Goal: Task Accomplishment & Management: Manage account settings

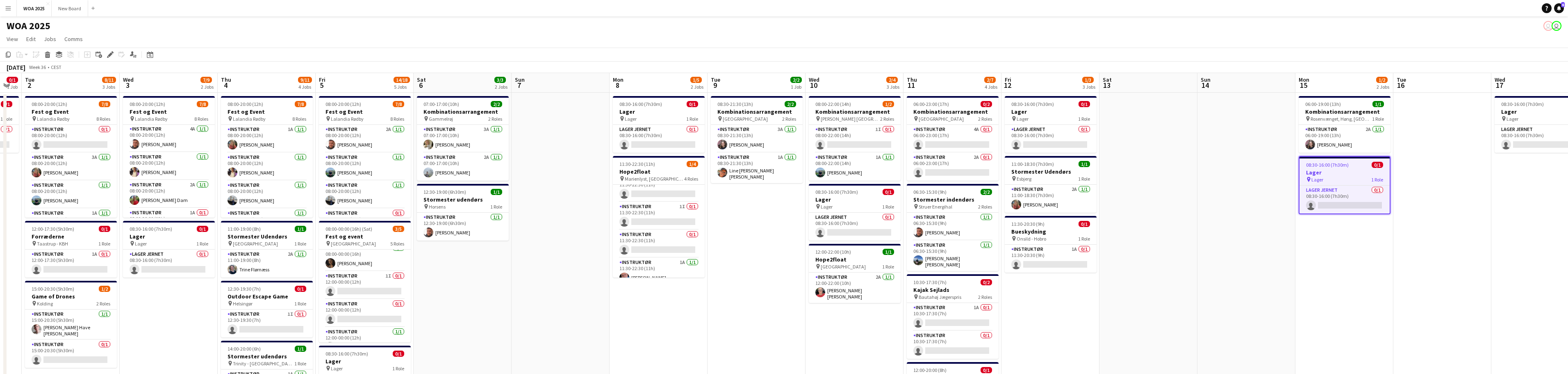
scroll to position [0, 358]
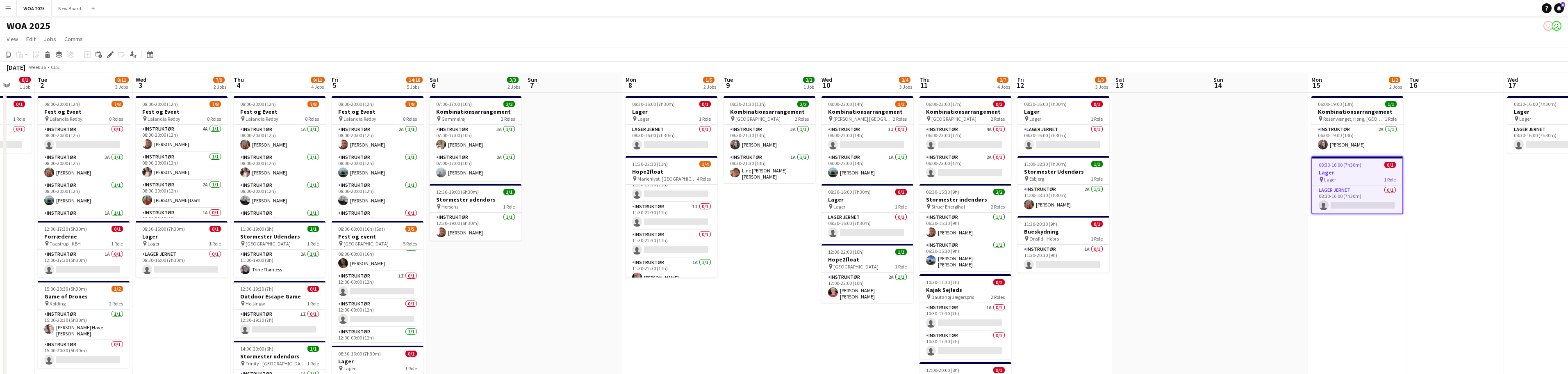
drag, startPoint x: 1170, startPoint y: 183, endPoint x: 1435, endPoint y: 16, distance: 313.2
click at [1434, 18] on app-board "WOA 2025 user user View Day view expanded Day view collapsed Month view Date pi…" at bounding box center [784, 322] width 1568 height 612
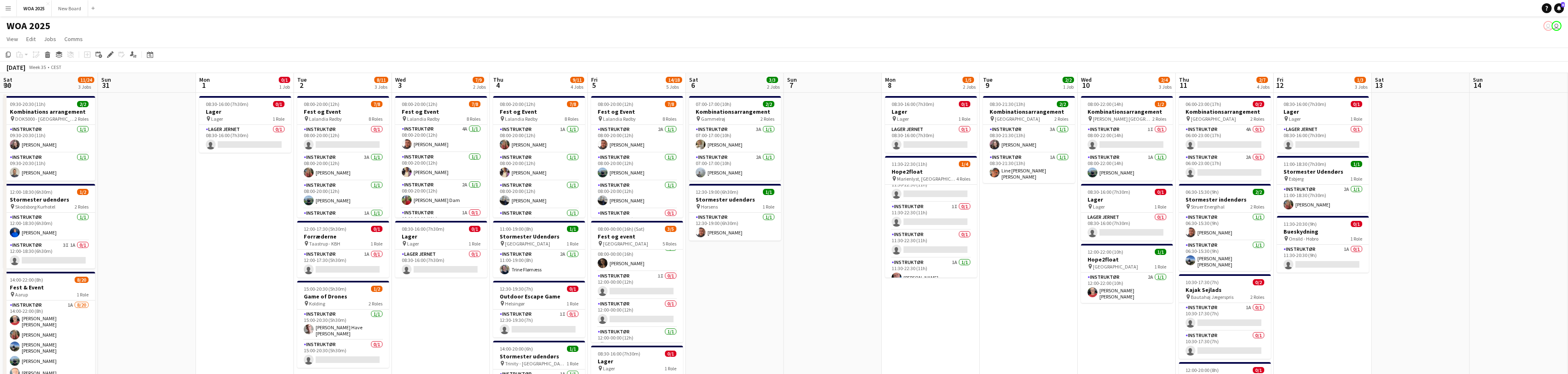
drag, startPoint x: 555, startPoint y: 294, endPoint x: 799, endPoint y: 179, distance: 269.7
click at [827, 177] on app-calendar-viewport "Thu 28 3/3 2 Jobs Fri 29 11/14 6 Jobs Sat 30 11/24 3 Jobs Sun 31 Mon 1 0/1 1 Jo…" at bounding box center [784, 350] width 1568 height 555
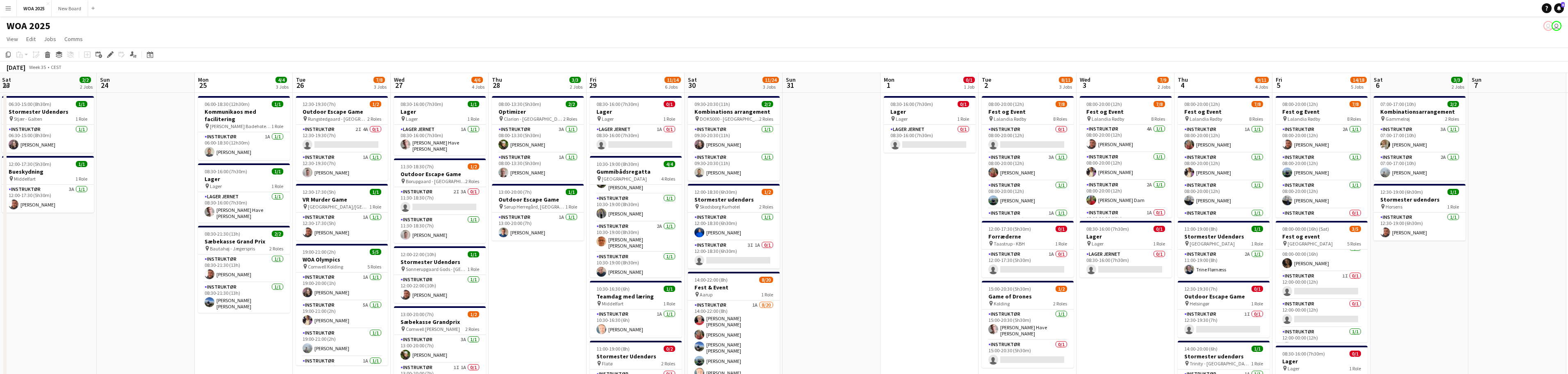
scroll to position [0, 263]
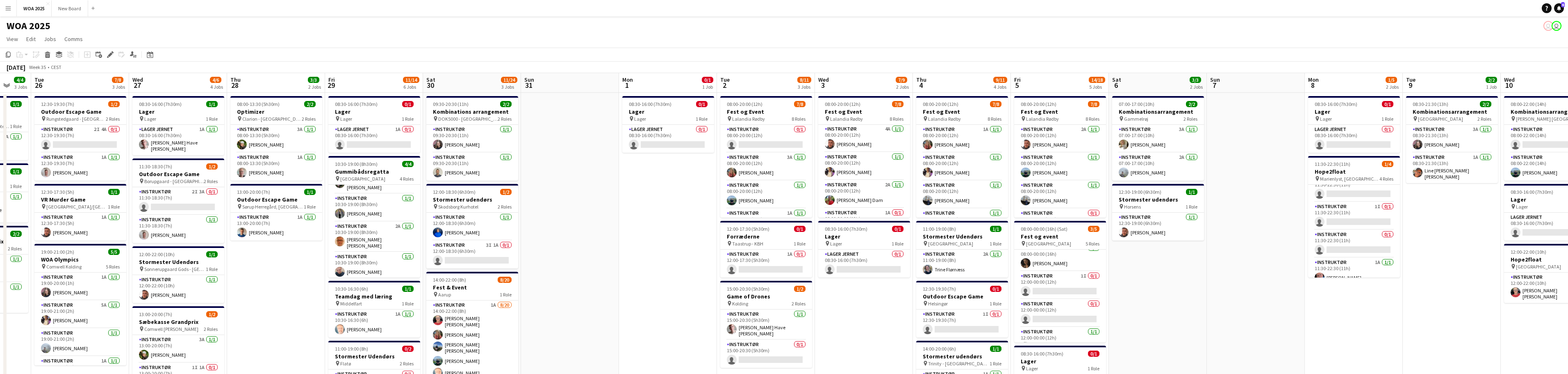
drag, startPoint x: 235, startPoint y: 247, endPoint x: 606, endPoint y: 175, distance: 377.9
click at [606, 175] on app-calendar-viewport "Sat 23 2/2 2 Jobs Sun 24 Mon 25 4/4 3 Jobs Tue 26 7/8 3 Jobs Wed 27 4/6 4 Jobs …" at bounding box center [784, 350] width 1568 height 555
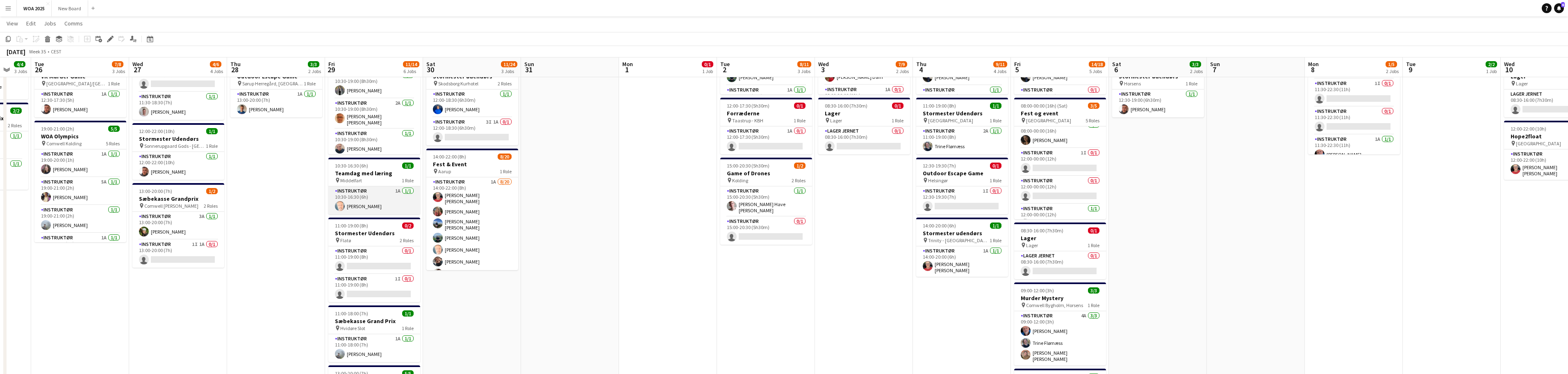
scroll to position [122, 0]
click at [339, 203] on app-user-avatar at bounding box center [339, 205] width 10 height 10
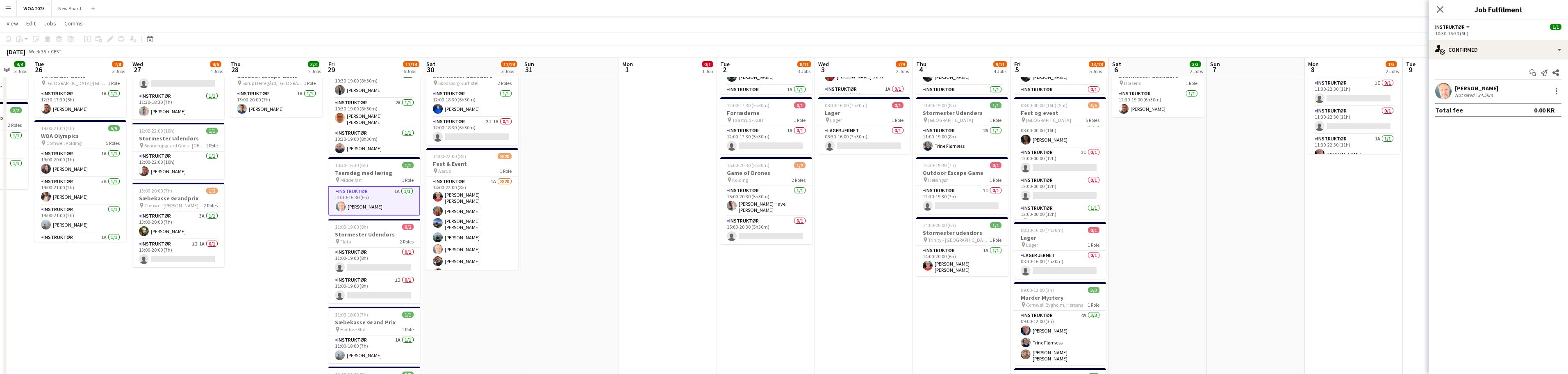
click at [1469, 86] on div "[PERSON_NAME]" at bounding box center [1476, 89] width 44 height 8
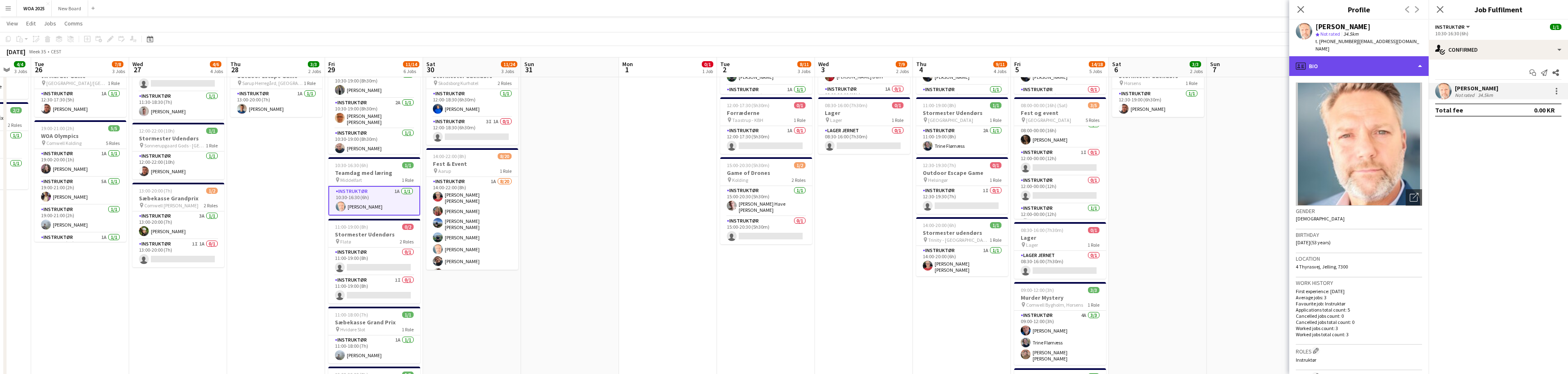
click at [1418, 57] on div "profile Bio" at bounding box center [1359, 66] width 139 height 20
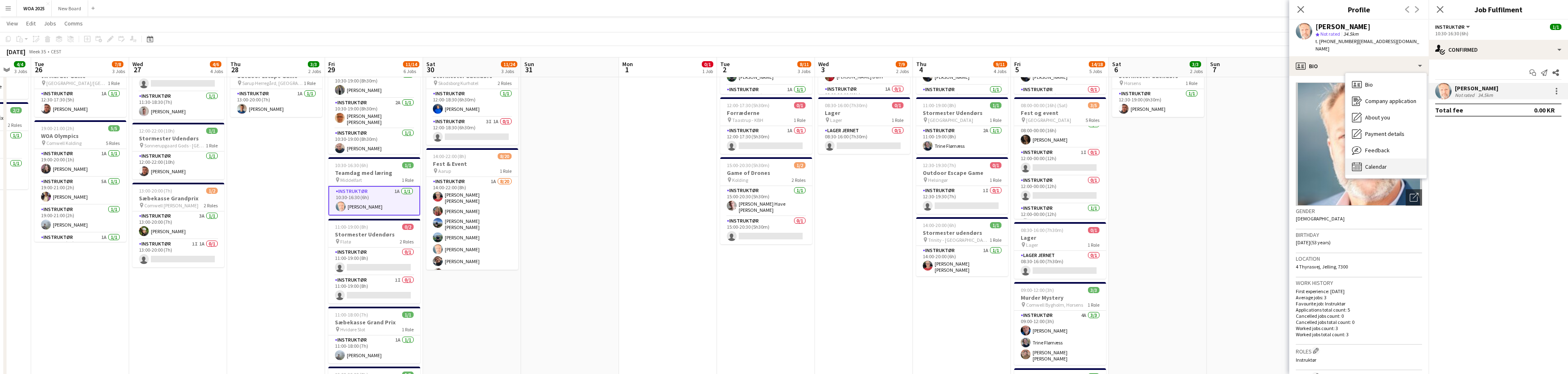
click at [1404, 158] on div "Calendar Calendar" at bounding box center [1386, 166] width 81 height 16
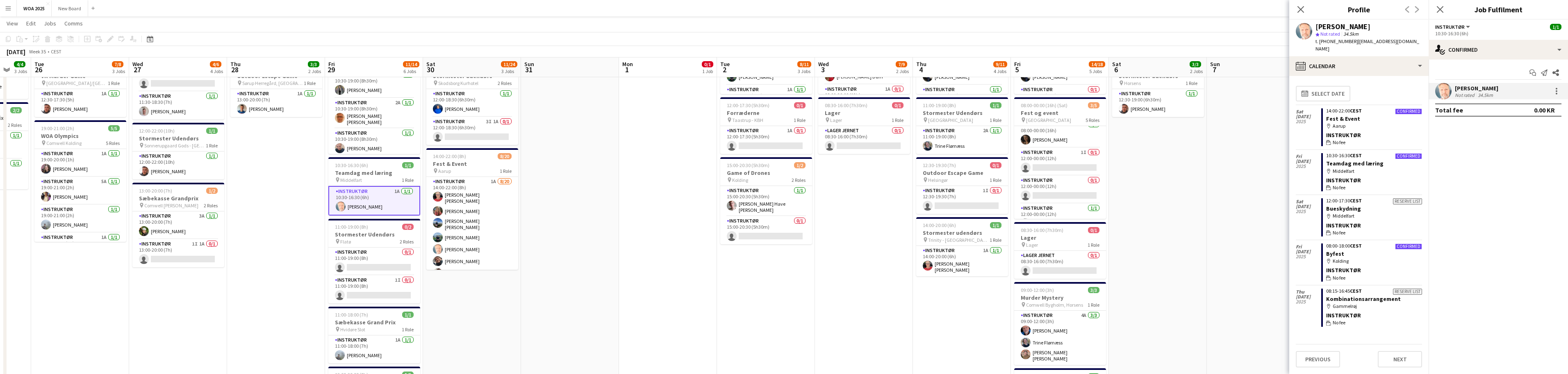
click at [1386, 212] on div "map-marker [GEOGRAPHIC_DATA]" at bounding box center [1375, 216] width 96 height 8
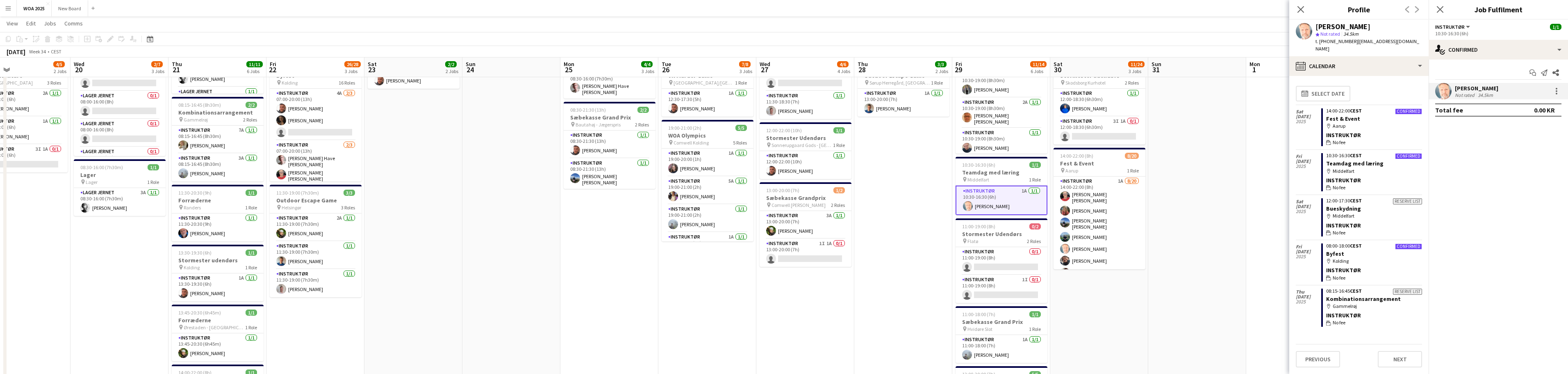
scroll to position [0, 210]
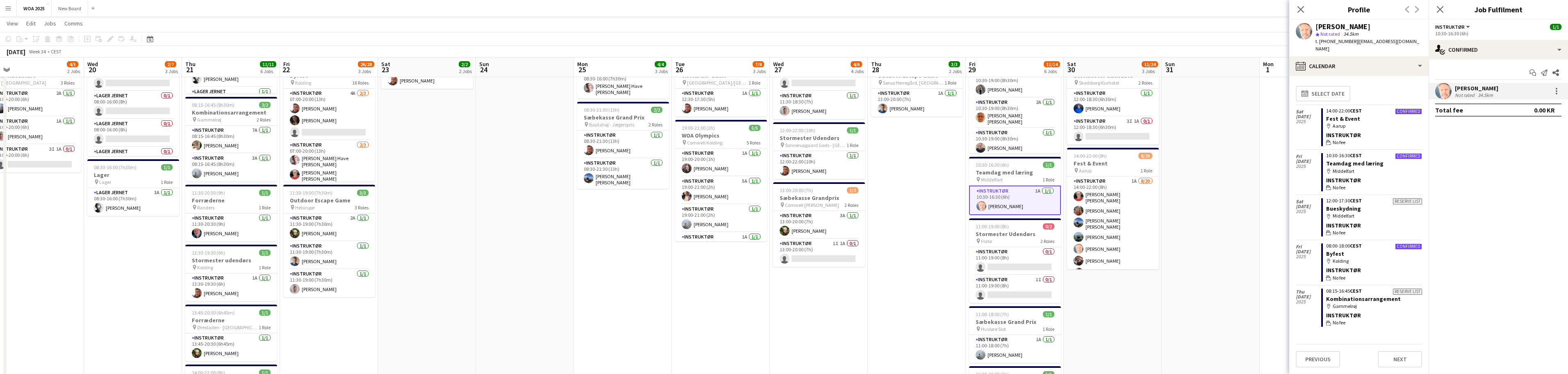
drag, startPoint x: 252, startPoint y: 264, endPoint x: 893, endPoint y: 226, distance: 642.1
click at [893, 226] on app-calendar-viewport "Sun 17 Mon 18 2/2 2 Jobs Tue 19 4/5 2 Jobs Wed 20 2/7 3 Jobs Thu 21 11/11 6 Job…" at bounding box center [784, 207] width 1568 height 596
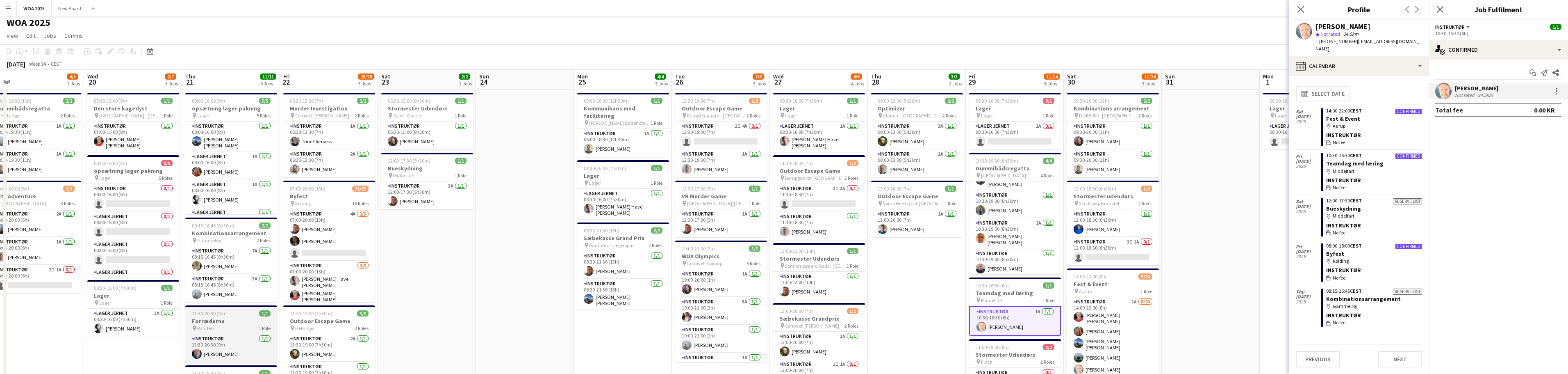
scroll to position [0, 0]
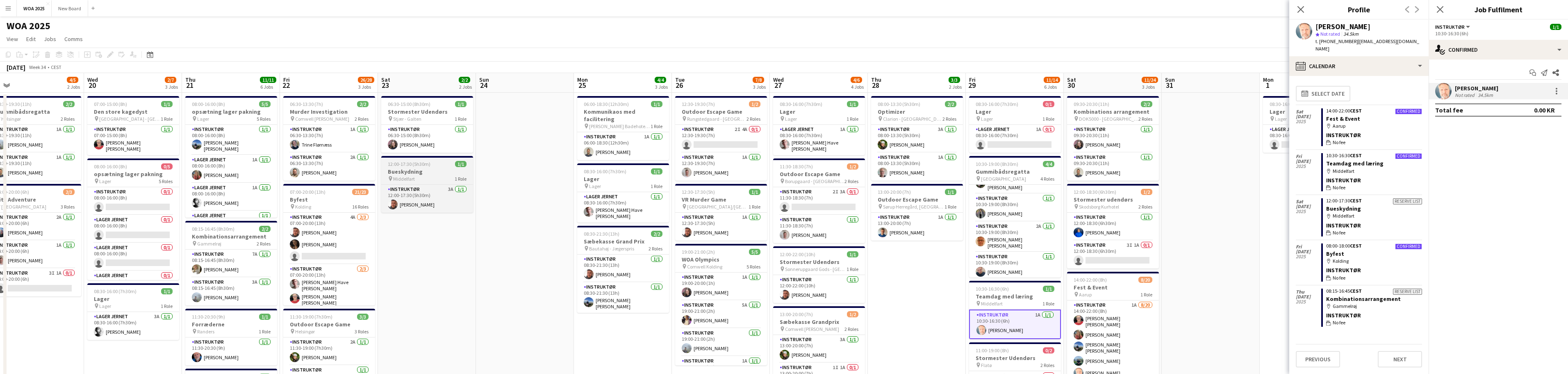
click at [424, 172] on h3 "Bueskydning" at bounding box center [427, 171] width 92 height 8
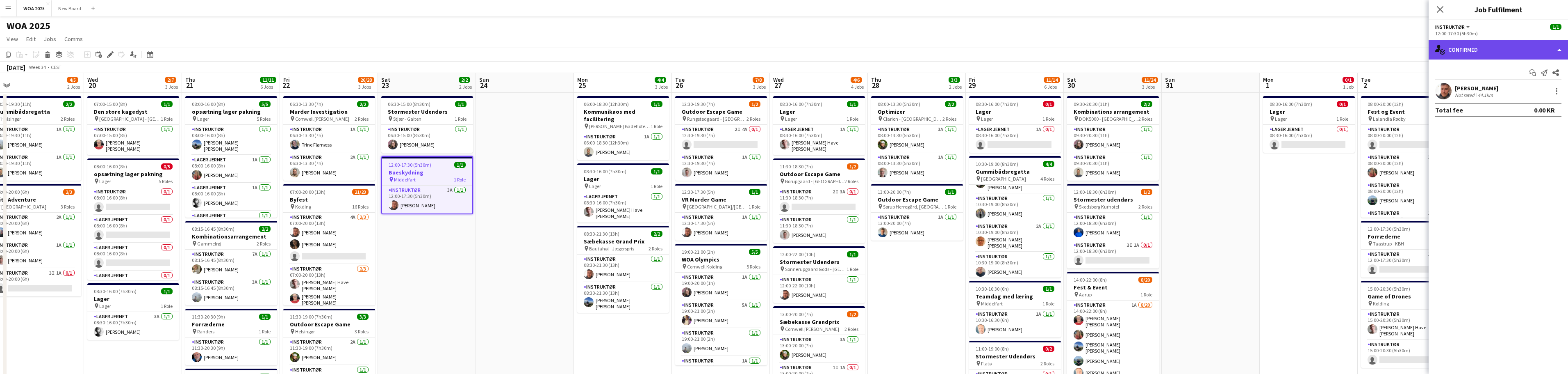
click at [1513, 52] on div "single-neutral-actions-check-2 Confirmed" at bounding box center [1498, 50] width 139 height 20
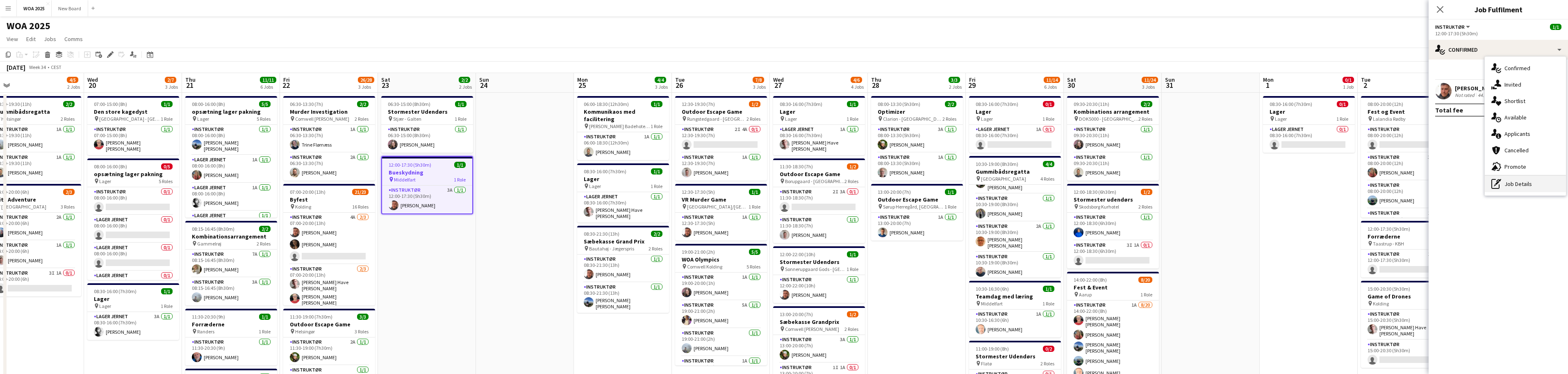
click at [1540, 183] on div "pen-write Job Details" at bounding box center [1525, 184] width 81 height 16
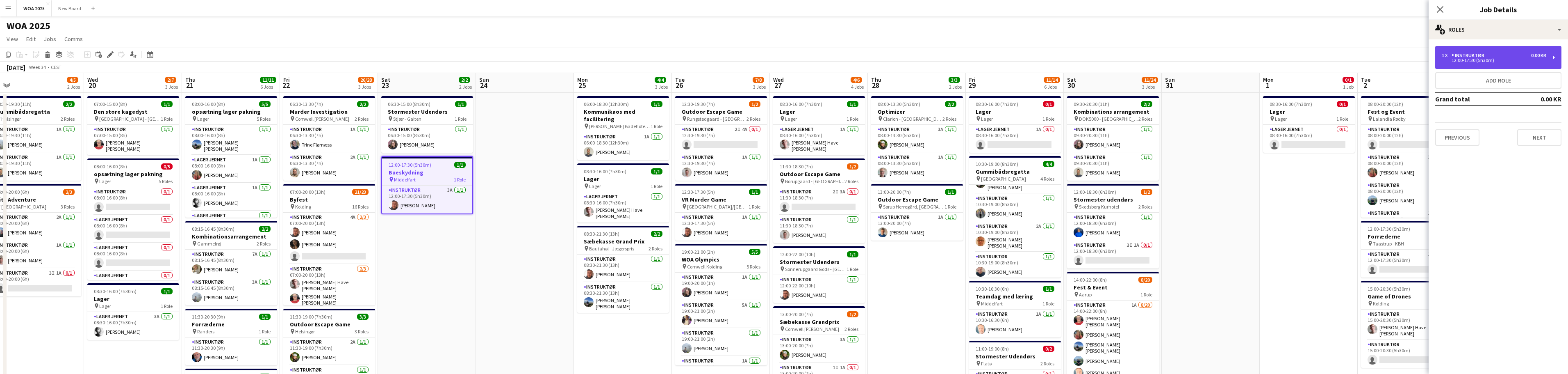
click at [1518, 57] on div "1 x Instruktør 0.00 KR" at bounding box center [1494, 56] width 105 height 6
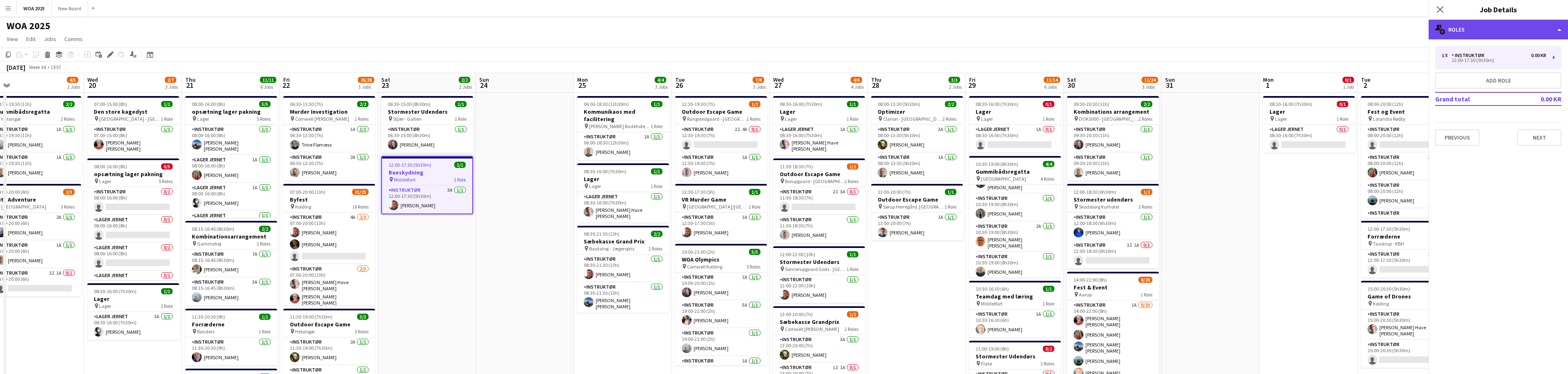
click at [1529, 28] on div "multiple-users-add Roles" at bounding box center [1498, 30] width 139 height 20
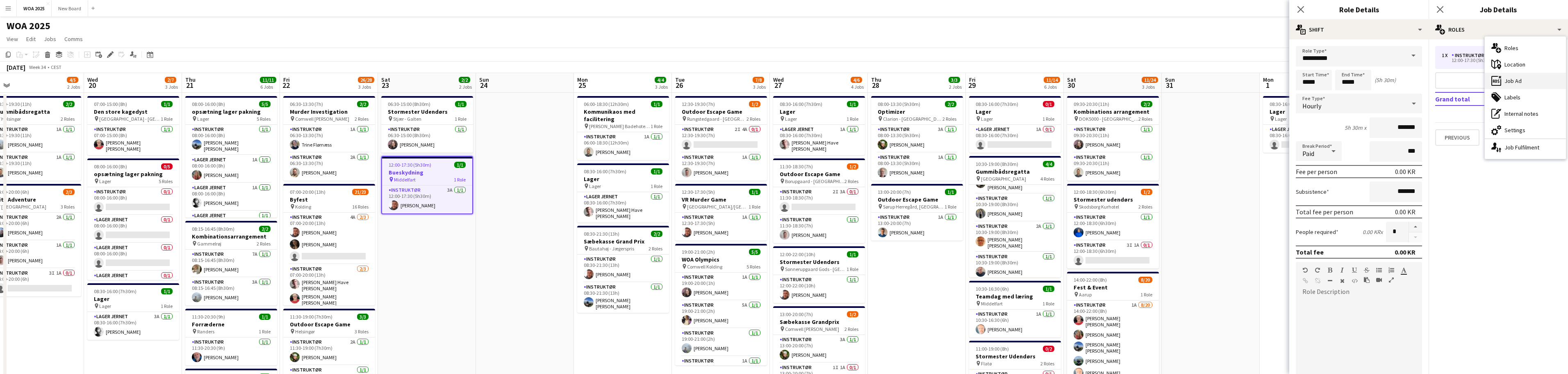
click at [1544, 78] on div "ads-window Job Ad" at bounding box center [1525, 80] width 81 height 16
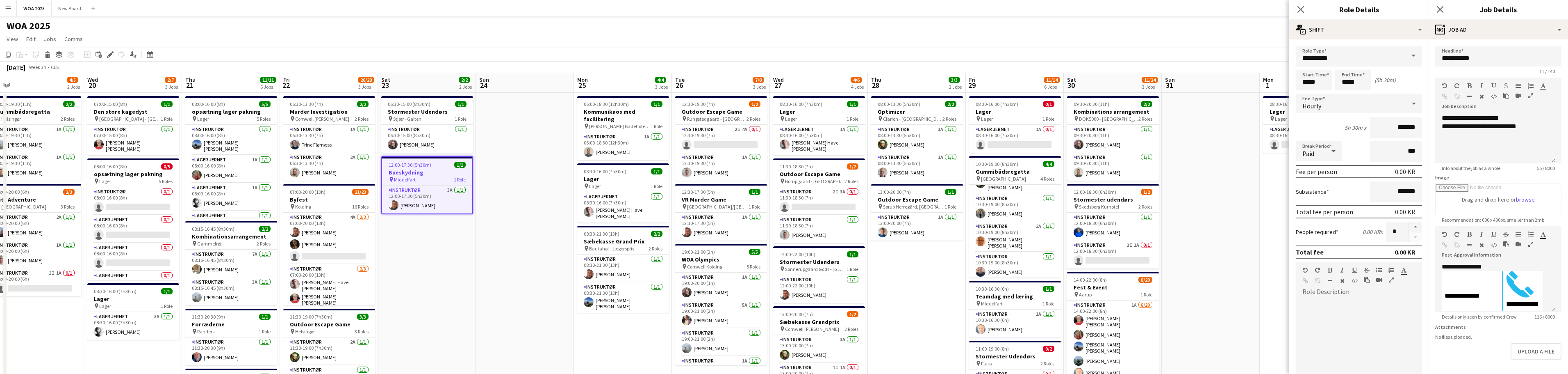
click at [1236, 193] on app-date-cell at bounding box center [1210, 360] width 98 height 536
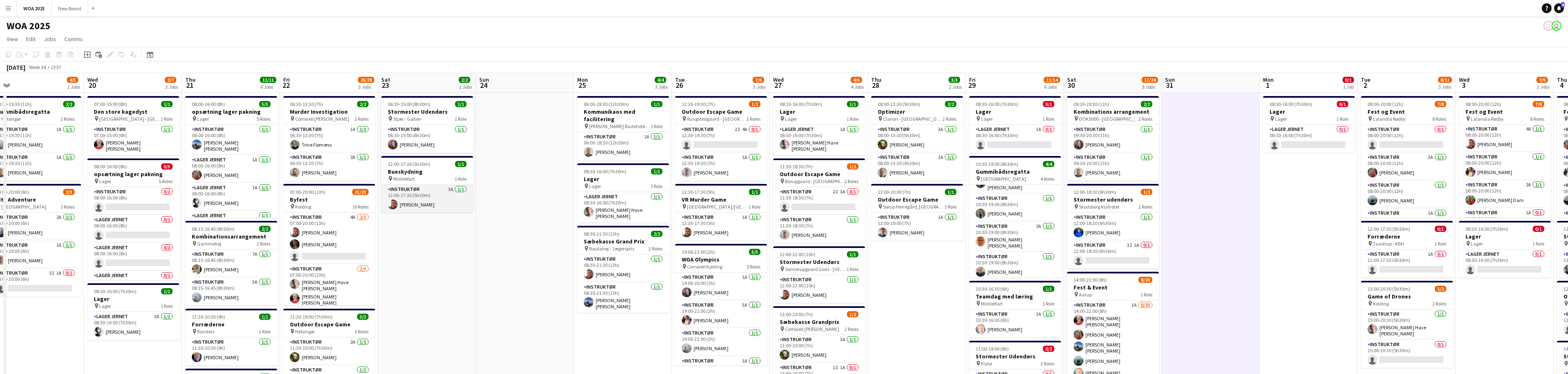
click at [438, 196] on app-card-role "Instruktør 3A [DATE] 12:00-17:30 (5h30m) [PERSON_NAME]" at bounding box center [427, 198] width 92 height 28
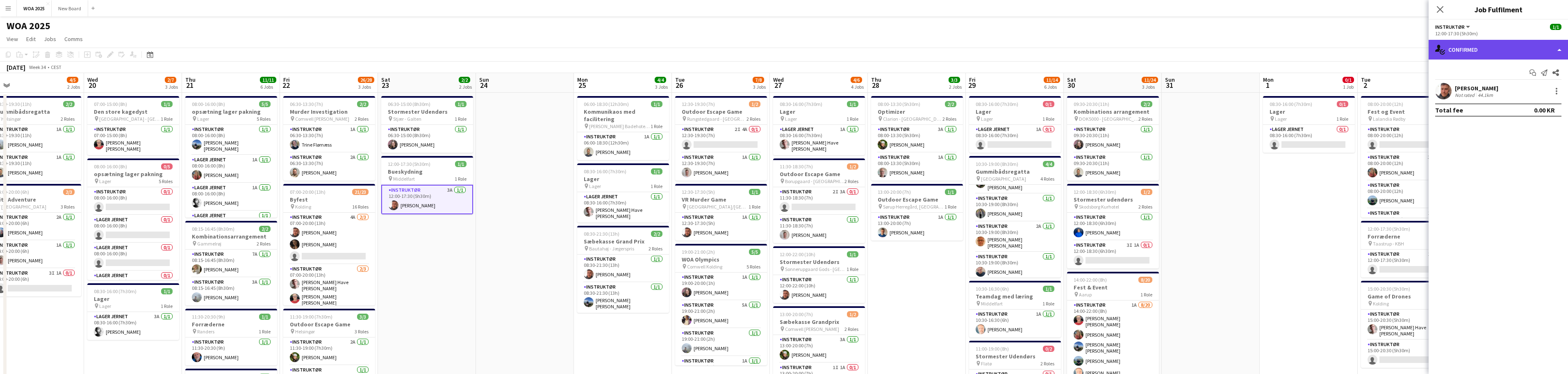
click at [1559, 51] on div "single-neutral-actions-check-2 Confirmed" at bounding box center [1498, 50] width 139 height 20
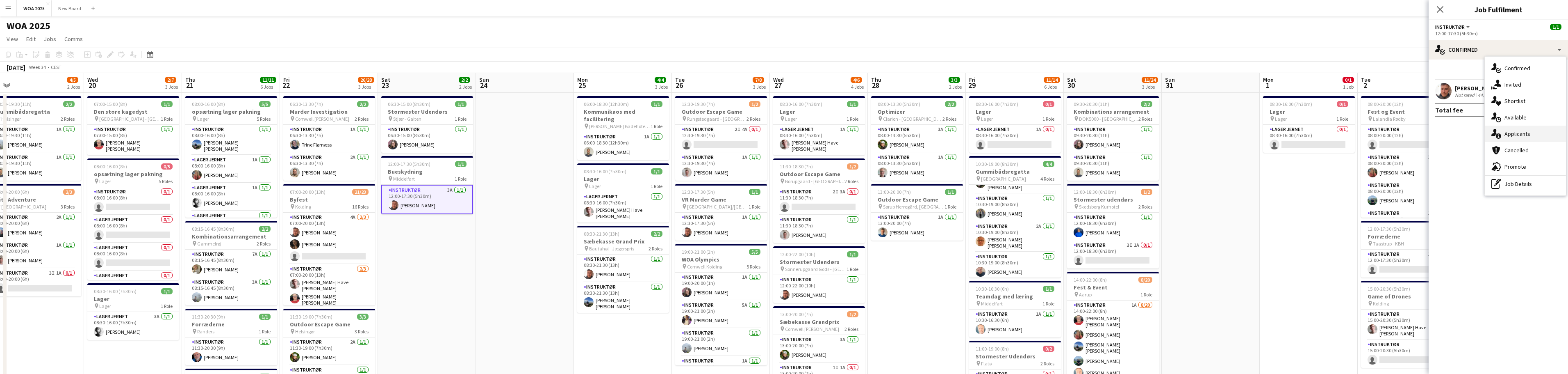
click at [1542, 137] on div "single-neutral-actions-information Applicants" at bounding box center [1525, 133] width 81 height 16
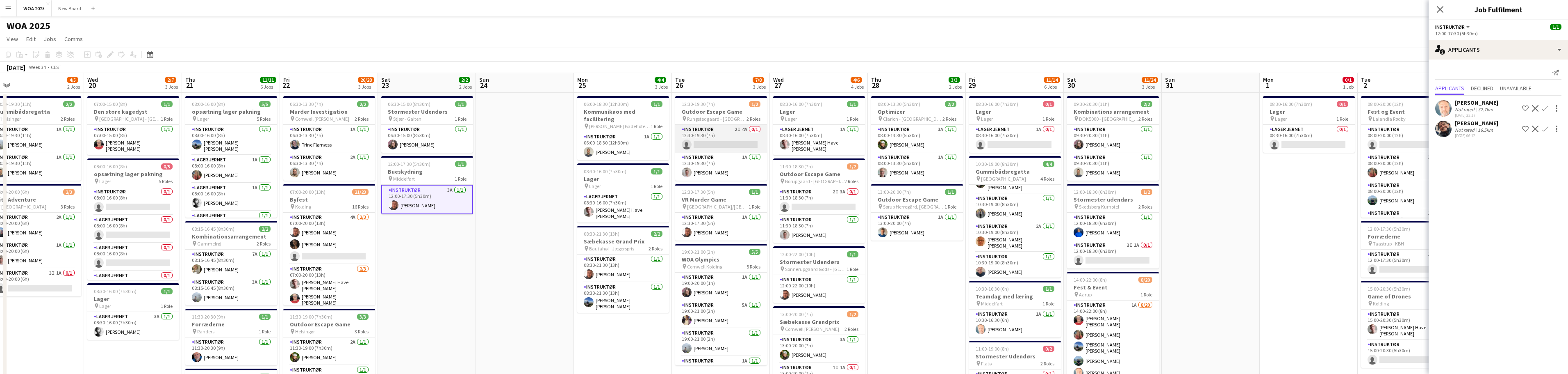
click at [725, 136] on app-card-role "Instruktør 2I 4A 0/1 12:30-19:30 (7h) single-neutral-actions" at bounding box center [721, 138] width 92 height 28
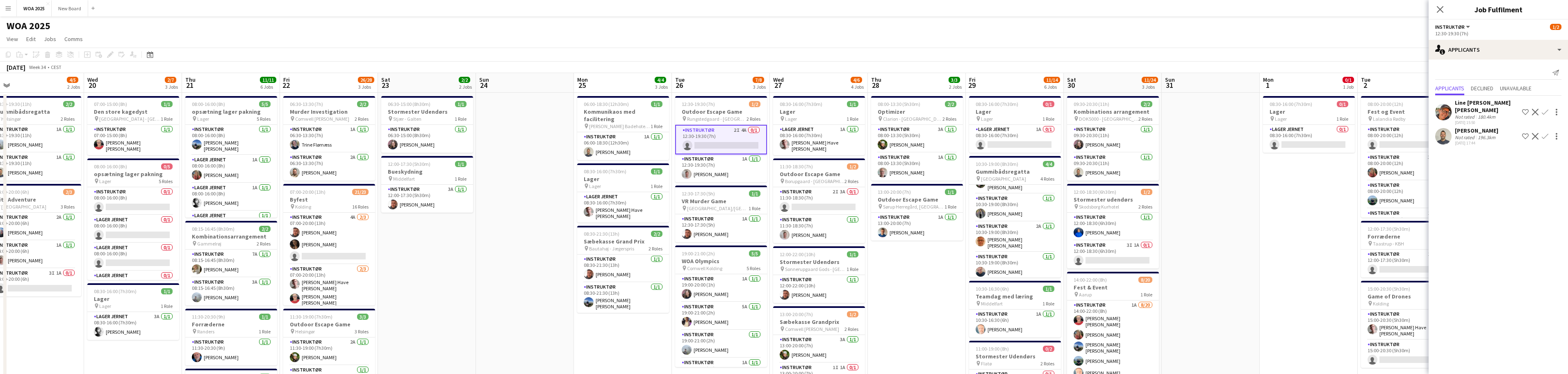
click at [731, 137] on app-card-role "Instruktør 2I 4A 0/1 12:30-19:30 (7h) single-neutral-actions" at bounding box center [721, 139] width 92 height 30
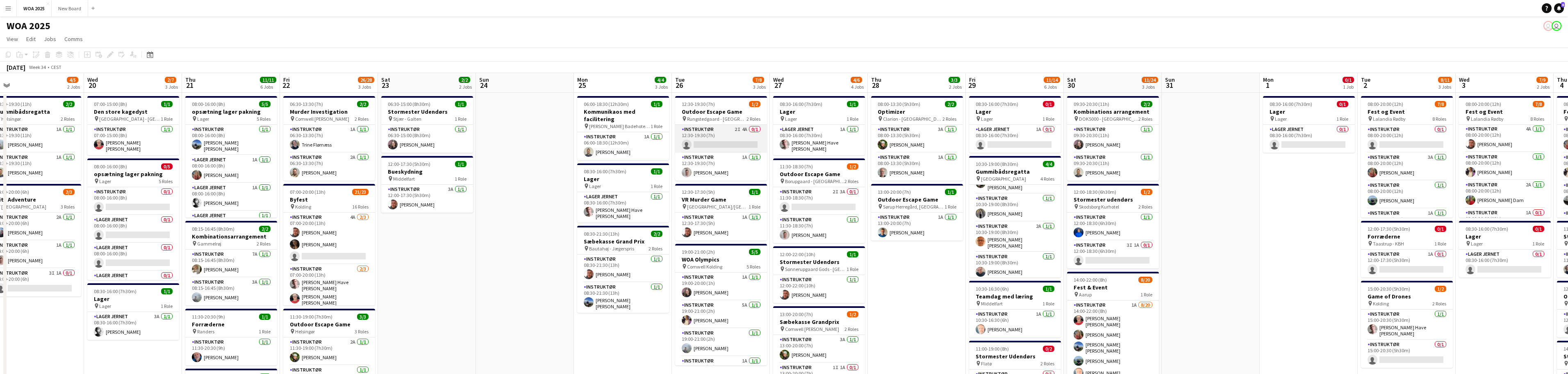
click at [731, 137] on app-card-role "Instruktør 2I 4A 0/1 12:30-19:30 (7h) single-neutral-actions" at bounding box center [721, 138] width 92 height 28
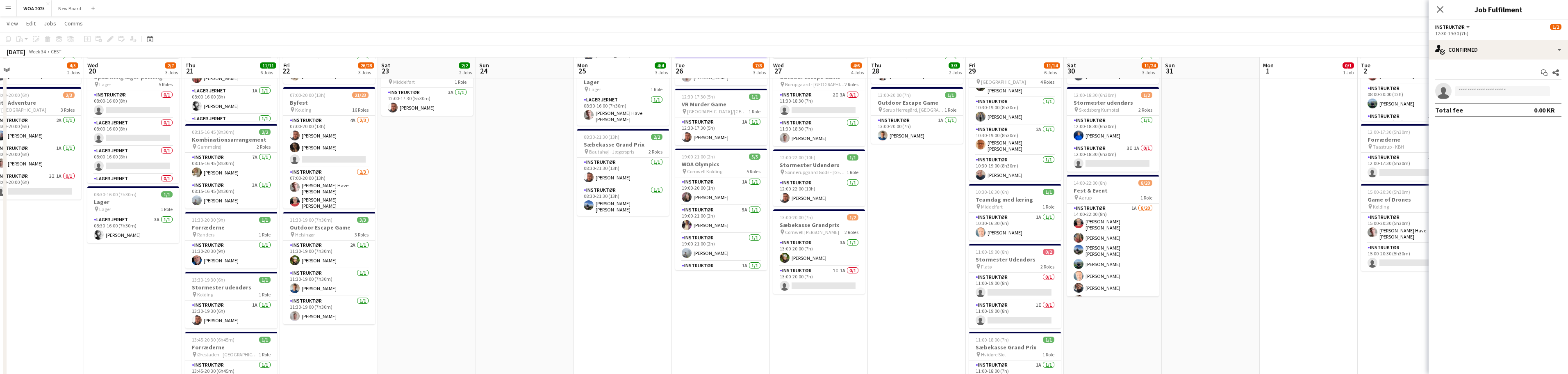
scroll to position [94, 0]
